Goal: Find specific page/section: Find specific page/section

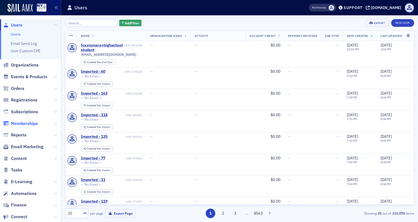
click at [36, 124] on span "Memberships" at bounding box center [24, 124] width 27 height 6
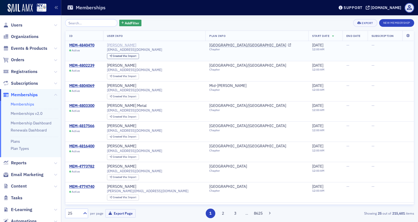
click at [120, 44] on div "[PERSON_NAME]" at bounding box center [121, 45] width 29 height 5
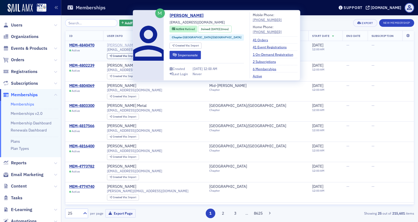
click at [122, 45] on div "[PERSON_NAME]" at bounding box center [121, 45] width 29 height 5
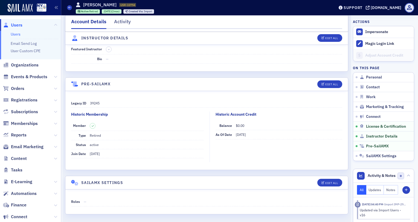
scroll to position [703, 0]
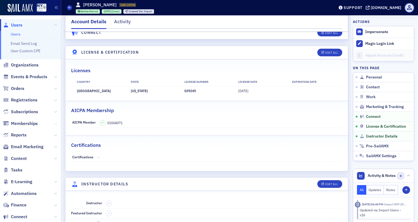
click at [54, 122] on icon at bounding box center [55, 123] width 3 height 3
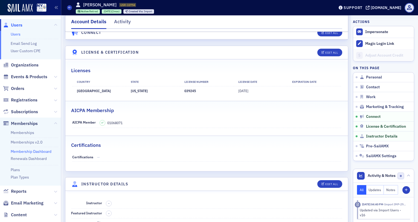
click at [33, 151] on link "Membership Dashboard" at bounding box center [31, 151] width 41 height 5
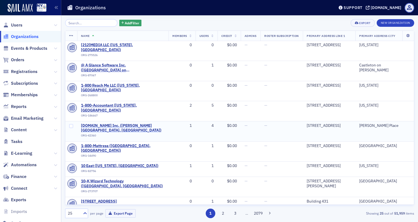
scroll to position [69, 0]
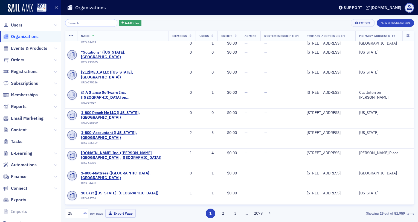
click at [75, 21] on input "search" at bounding box center [91, 23] width 52 height 8
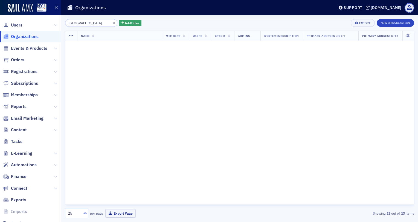
scroll to position [230, 0]
type input "p"
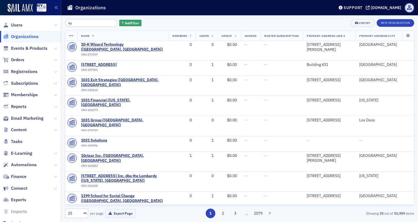
scroll to position [422, 0]
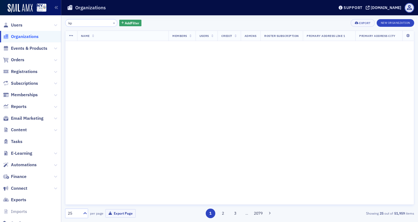
type input "k"
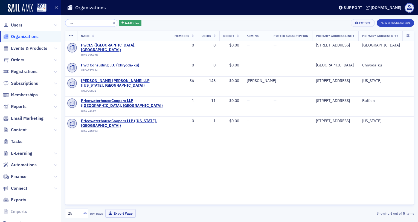
drag, startPoint x: 83, startPoint y: 20, endPoint x: 62, endPoint y: 24, distance: 21.4
click at [62, 24] on div "pwc × Add Filter Export New Organization Name Members Users Credit Admins Roste…" at bounding box center [239, 118] width 356 height 207
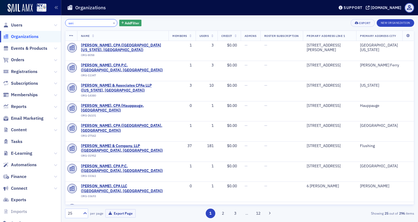
drag, startPoint x: 93, startPoint y: 21, endPoint x: 62, endPoint y: 24, distance: 31.1
click at [62, 24] on div "wei × Add Filter Export New Organization Name Members Users Credit Admins Roste…" at bounding box center [239, 118] width 356 height 207
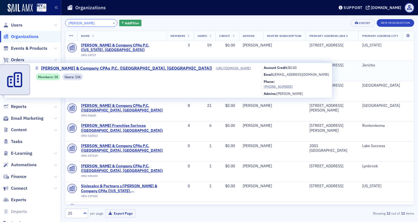
type input "[PERSON_NAME]"
click at [109, 63] on span "[PERSON_NAME] & Company CPAs P.C. ([GEOGRAPHIC_DATA], [GEOGRAPHIC_DATA])" at bounding box center [122, 68] width 82 height 10
select select "US"
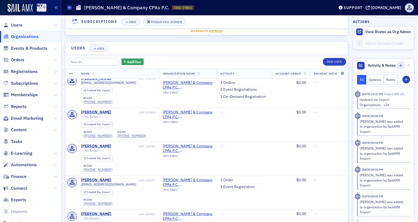
scroll to position [82, 0]
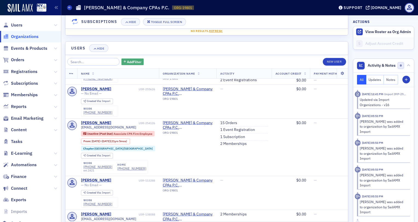
click at [121, 59] on button "Add Filter" at bounding box center [132, 62] width 22 height 7
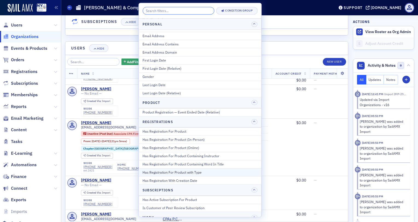
scroll to position [543, 0]
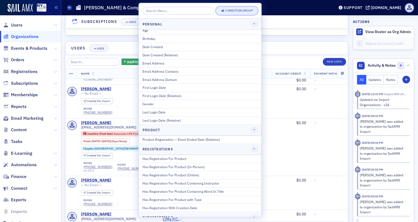
click at [223, 13] on button "Condition Group" at bounding box center [236, 11] width 41 height 8
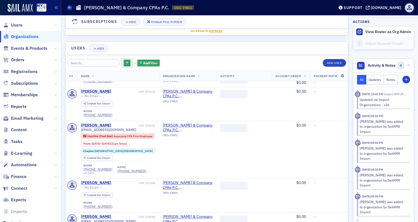
scroll to position [436, 0]
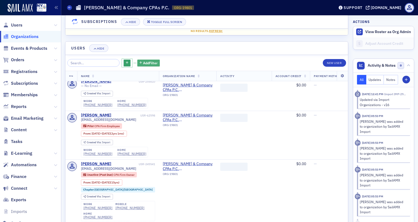
click at [143, 61] on span "Add Filter" at bounding box center [150, 62] width 14 height 5
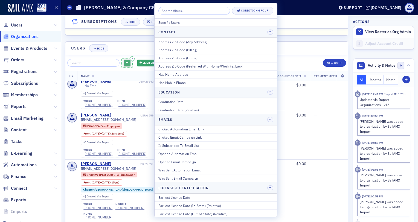
click at [124, 60] on button "button" at bounding box center [127, 63] width 7 height 7
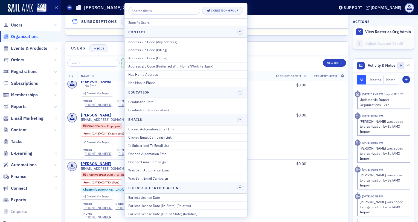
click at [115, 50] on header "Users Hide" at bounding box center [206, 48] width 282 height 13
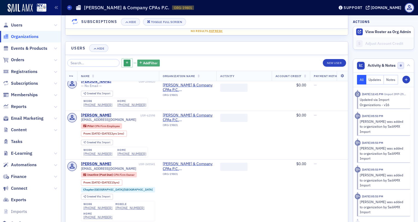
drag, startPoint x: 124, startPoint y: 58, endPoint x: 125, endPoint y: 60, distance: 2.7
click at [130, 58] on button "button" at bounding box center [132, 58] width 5 height 5
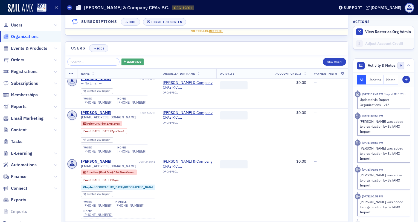
click at [127, 60] on span "Add Filter" at bounding box center [134, 61] width 14 height 5
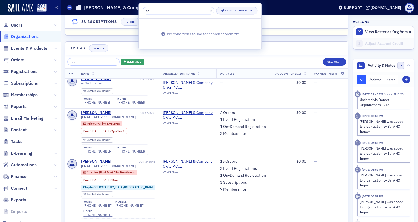
type input "c"
type input "p"
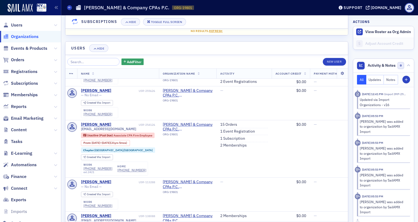
scroll to position [0, 0]
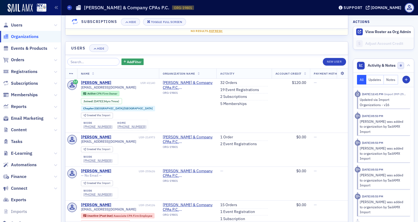
click at [131, 37] on div "Account Credit ( $0.00 ) Orders Hide Toggle Full Screen ID Items Customer Info …" at bounding box center [206, 104] width 283 height 276
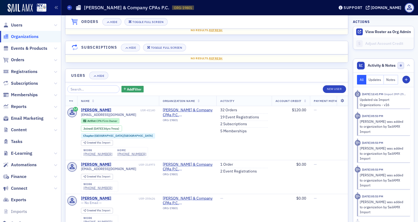
scroll to position [191, 0]
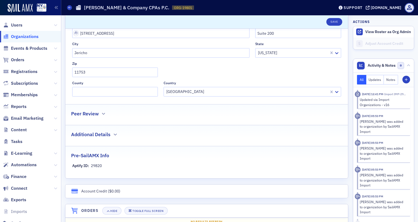
click at [119, 135] on div "Additional Details" at bounding box center [206, 131] width 271 height 13
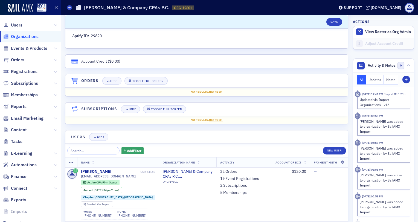
scroll to position [410, 0]
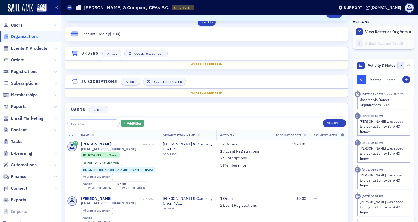
click at [134, 123] on span "Add Filter" at bounding box center [134, 123] width 14 height 5
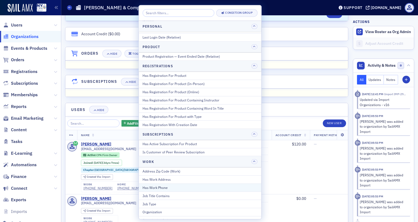
scroll to position [653, 0]
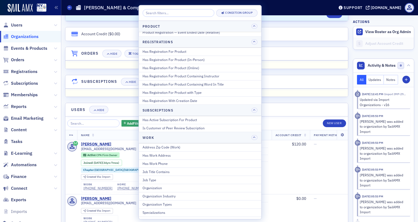
click at [79, 98] on div "Account Credit ( $0.00 ) Orders Hide Toggle Full Screen ID Items Customer Info …" at bounding box center [206, 165] width 283 height 276
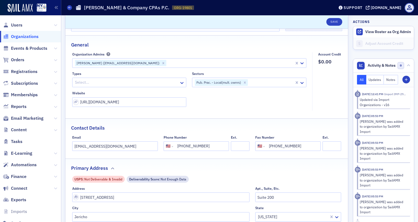
scroll to position [0, 0]
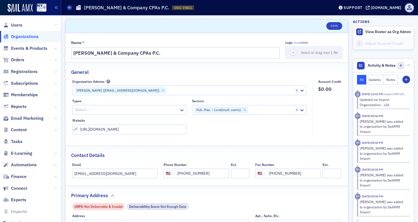
click at [54, 95] on icon at bounding box center [55, 94] width 3 height 3
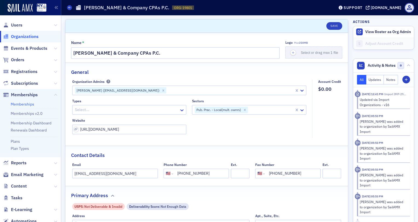
click at [28, 105] on link "Memberships" at bounding box center [23, 104] width 24 height 5
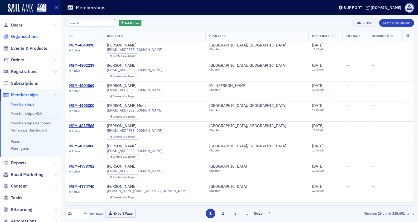
click at [36, 36] on span "Organizations" at bounding box center [25, 37] width 28 height 6
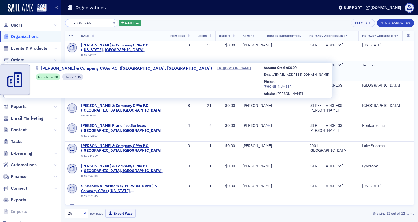
drag, startPoint x: 133, startPoint y: 62, endPoint x: 127, endPoint y: 61, distance: 5.5
click at [127, 63] on span "[PERSON_NAME] & Company CPAs P.C. ([GEOGRAPHIC_DATA], [GEOGRAPHIC_DATA])" at bounding box center [122, 68] width 82 height 10
select select "US"
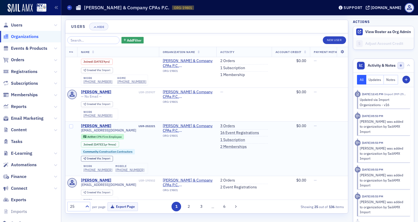
scroll to position [899, 0]
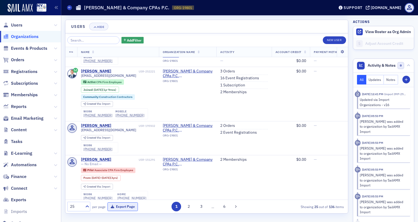
click at [129, 206] on button "Export Page" at bounding box center [122, 206] width 30 height 8
click at [127, 39] on span "Add Filter" at bounding box center [134, 40] width 14 height 5
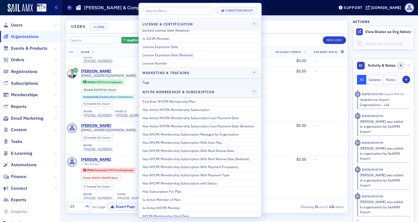
scroll to position [246, 0]
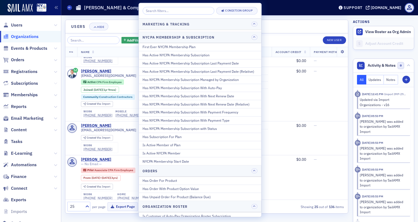
click at [54, 83] on icon at bounding box center [55, 83] width 3 height 3
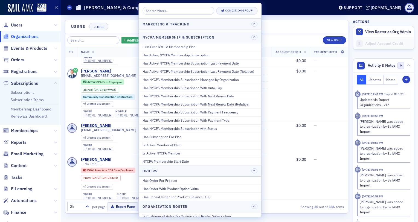
click at [54, 50] on button at bounding box center [55, 48] width 3 height 6
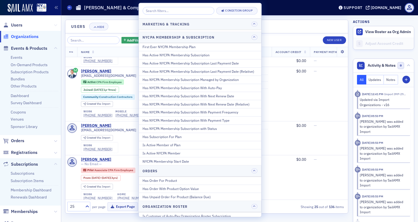
click at [49, 27] on span "Users" at bounding box center [30, 25] width 61 height 12
click at [54, 25] on icon at bounding box center [55, 25] width 3 height 3
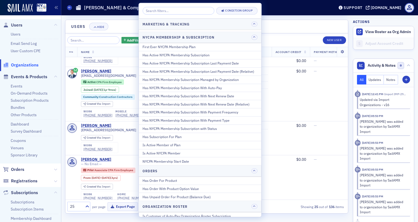
scroll to position [55, 0]
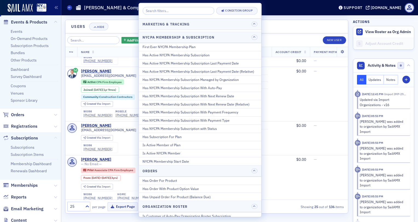
click at [54, 138] on icon at bounding box center [55, 137] width 3 height 3
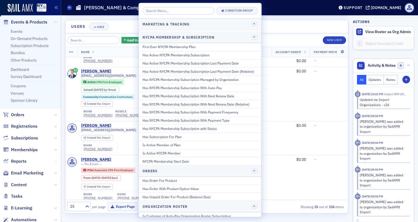
click at [54, 160] on icon at bounding box center [55, 161] width 3 height 3
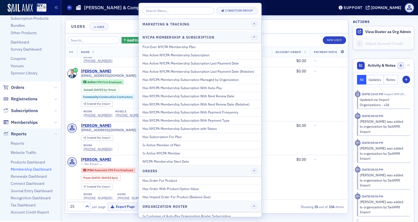
scroll to position [109, 0]
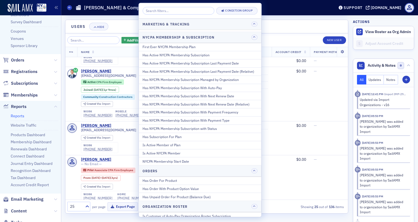
click at [19, 117] on link "Reports" at bounding box center [18, 115] width 14 height 5
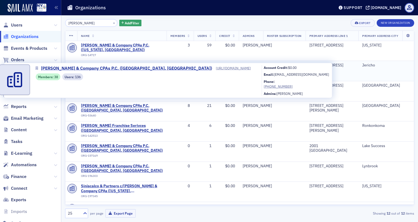
click at [123, 63] on span "Grassi & Company CPAs P.C. (Jericho, NY)" at bounding box center [122, 68] width 82 height 10
select select "US"
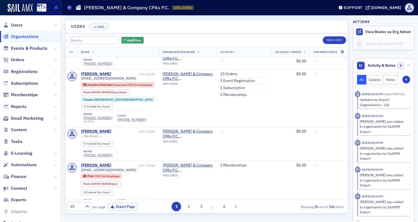
scroll to position [137, 0]
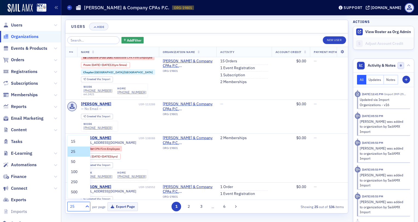
click at [86, 204] on icon at bounding box center [86, 206] width 5 height 5
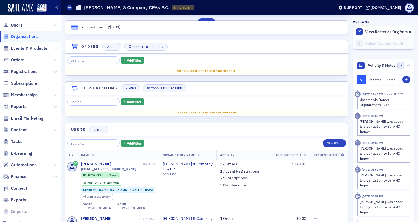
scroll to position [437, 0]
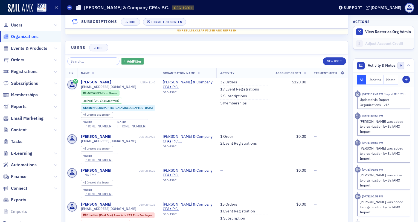
click at [127, 60] on span "Add Filter" at bounding box center [134, 61] width 14 height 5
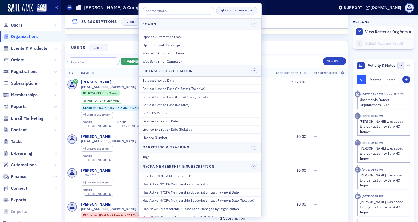
scroll to position [35, 0]
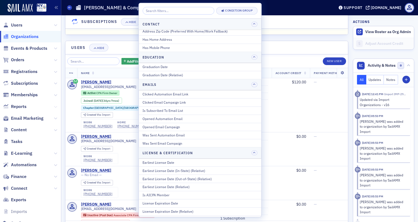
click at [54, 106] on icon at bounding box center [55, 106] width 3 height 3
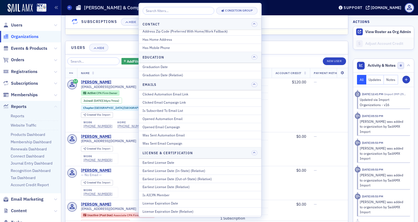
click at [54, 106] on icon at bounding box center [55, 106] width 3 height 3
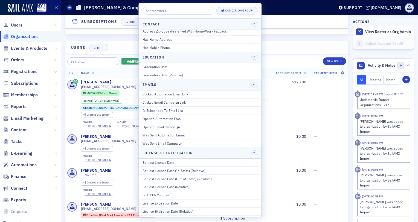
click at [54, 106] on icon at bounding box center [55, 106] width 3 height 3
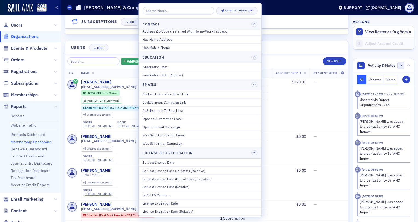
click at [28, 142] on link "Membership Dashboard" at bounding box center [31, 141] width 41 height 5
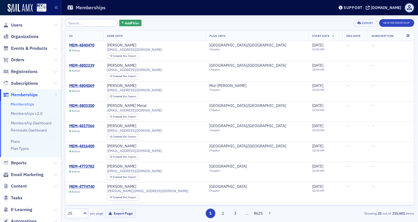
click at [175, 25] on div "Add Filter Export New Membership" at bounding box center [239, 23] width 349 height 8
click at [28, 38] on span "Organizations" at bounding box center [25, 37] width 28 height 6
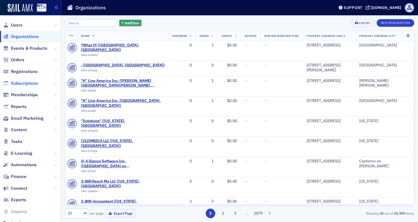
click at [37, 81] on span "Subscriptions" at bounding box center [24, 83] width 27 height 6
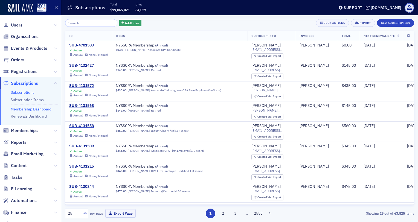
click at [34, 109] on link "Membership Dashboard" at bounding box center [31, 109] width 41 height 5
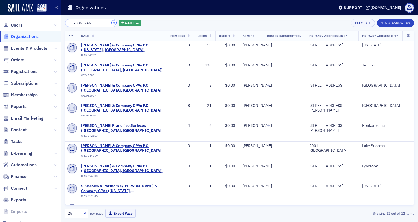
click at [112, 23] on button "×" at bounding box center [114, 22] width 5 height 5
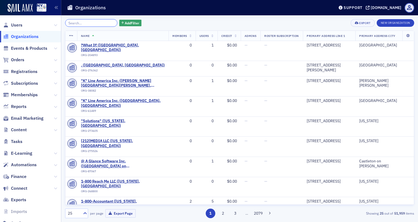
click at [98, 23] on input "search" at bounding box center [91, 23] width 52 height 8
click at [28, 96] on span "Memberships" at bounding box center [24, 95] width 27 height 6
